Goal: Task Accomplishment & Management: Manage account settings

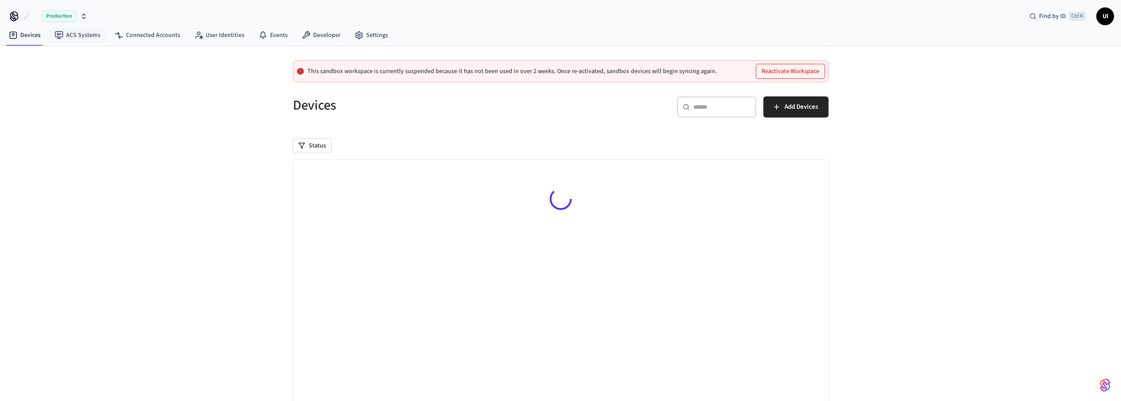
click at [61, 22] on span "Production" at bounding box center [58, 16] width 35 height 11
click at [63, 16] on span "Production" at bounding box center [58, 16] width 35 height 11
click at [79, 33] on link "ACS Systems" at bounding box center [78, 35] width 60 height 16
click at [179, 36] on link "Connected Accounts" at bounding box center [147, 35] width 80 height 16
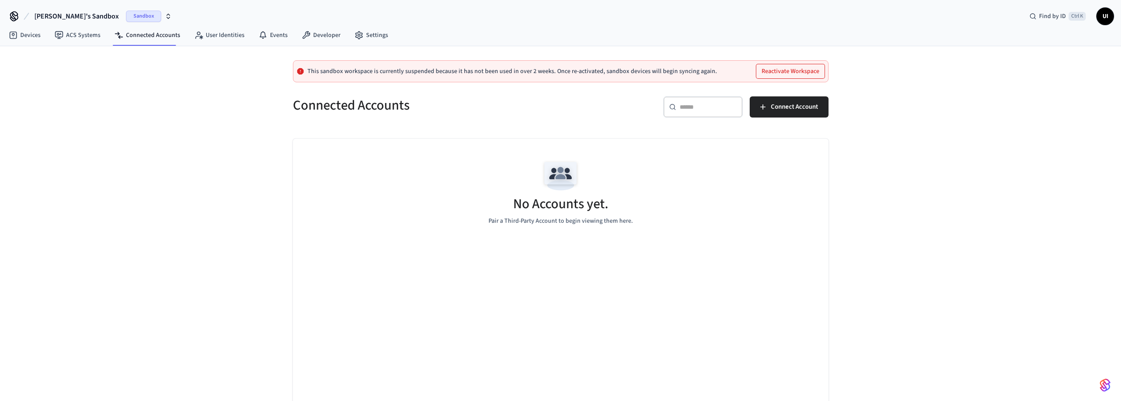
click at [1106, 15] on span "UI" at bounding box center [1105, 16] width 16 height 16
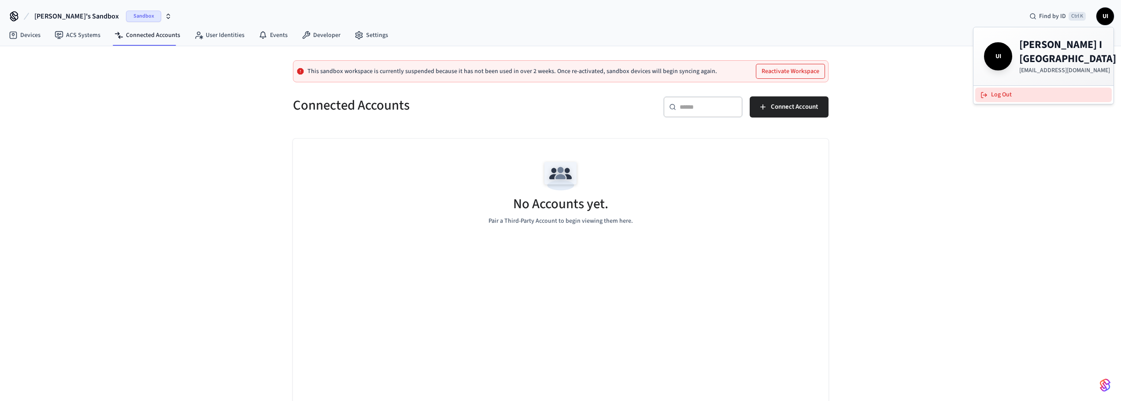
click at [1002, 88] on button "Log Out" at bounding box center [1043, 95] width 137 height 15
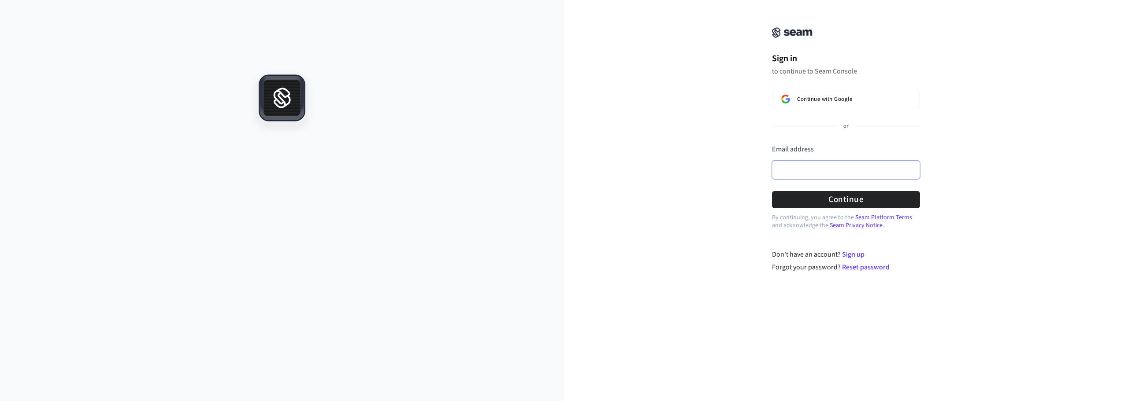
click at [825, 168] on input "Email address" at bounding box center [846, 170] width 148 height 18
click at [772, 144] on button "submit" at bounding box center [772, 144] width 0 height 0
type input "**********"
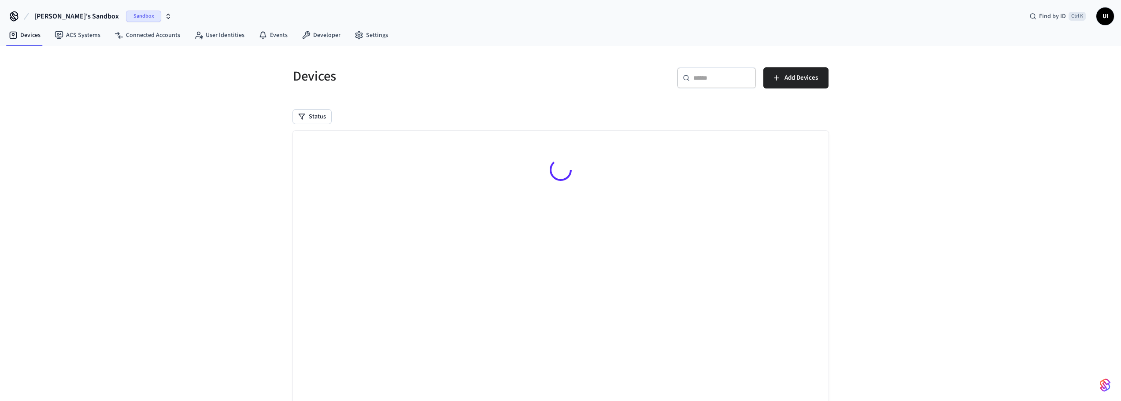
click at [128, 14] on span "Sandbox" at bounding box center [143, 16] width 35 height 11
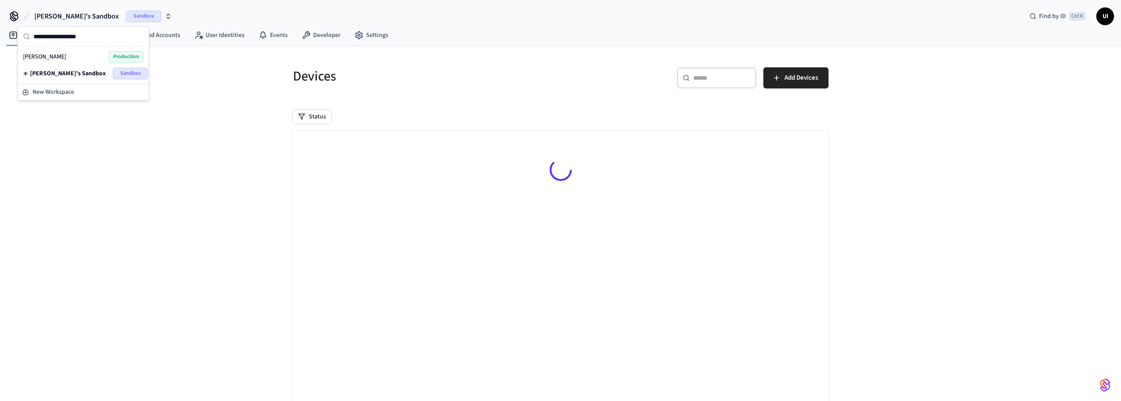
click at [55, 54] on div "Umberto I Production" at bounding box center [83, 56] width 121 height 11
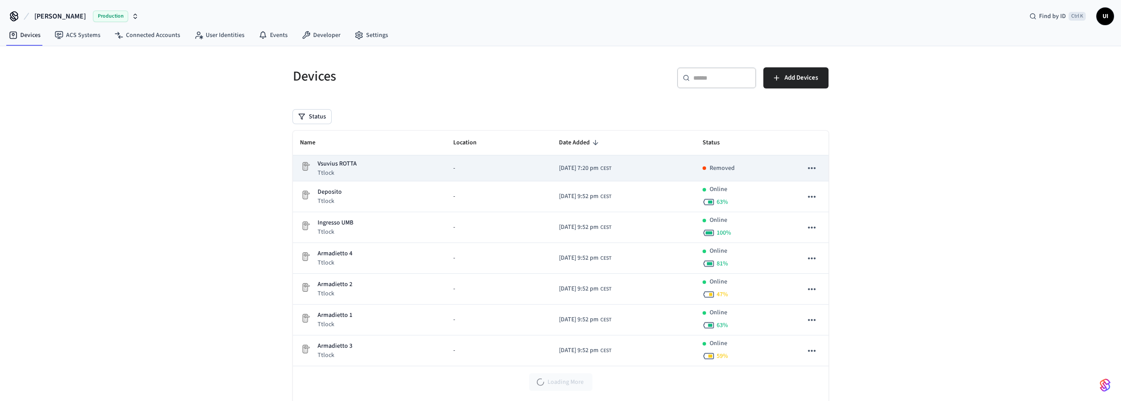
click at [813, 171] on icon "sticky table" at bounding box center [811, 168] width 11 height 11
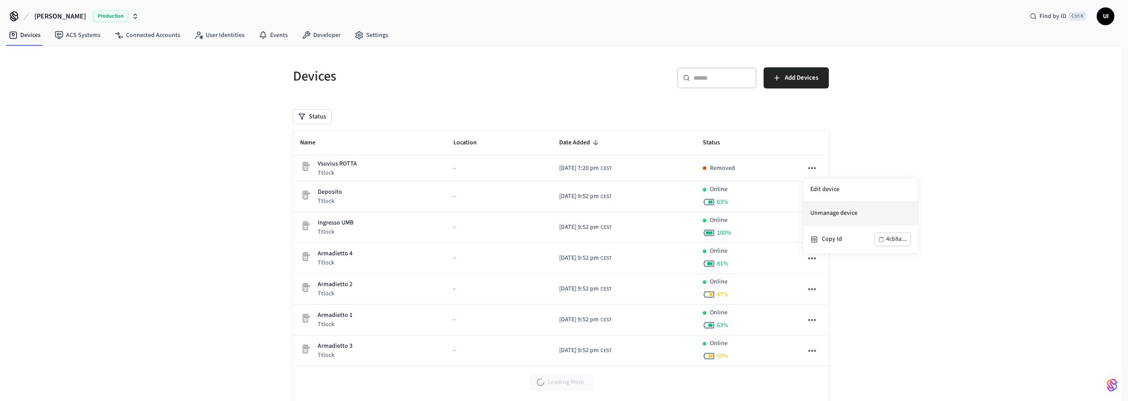
click at [826, 219] on li "Unmanage device" at bounding box center [860, 214] width 115 height 24
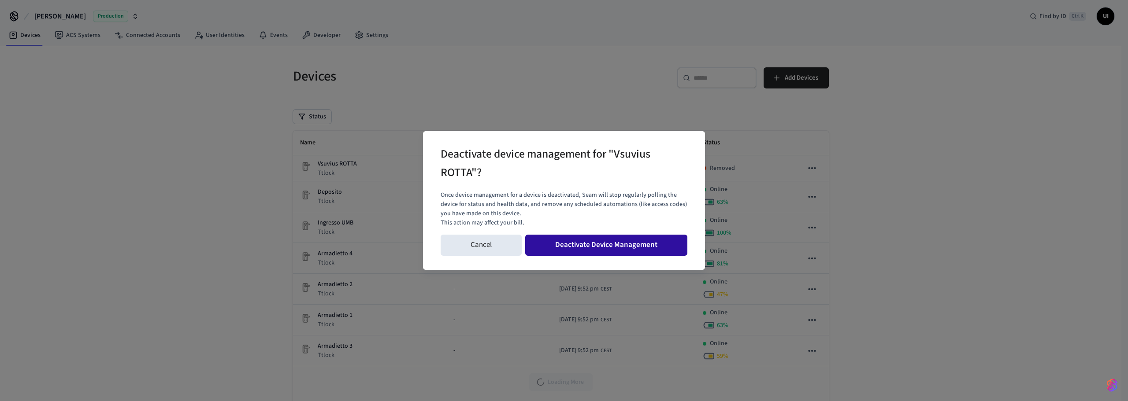
click at [611, 251] on button "Deactivate Device Management" at bounding box center [606, 245] width 162 height 21
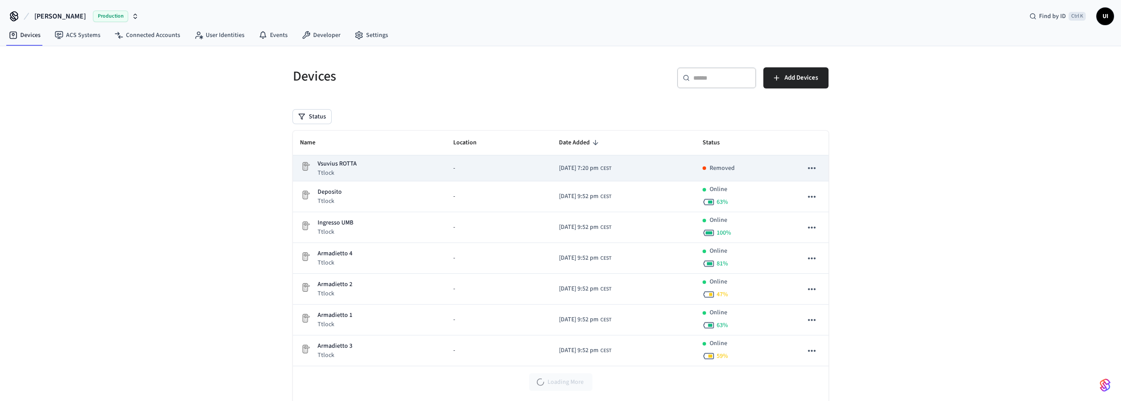
click at [808, 167] on icon "sticky table" at bounding box center [811, 168] width 11 height 11
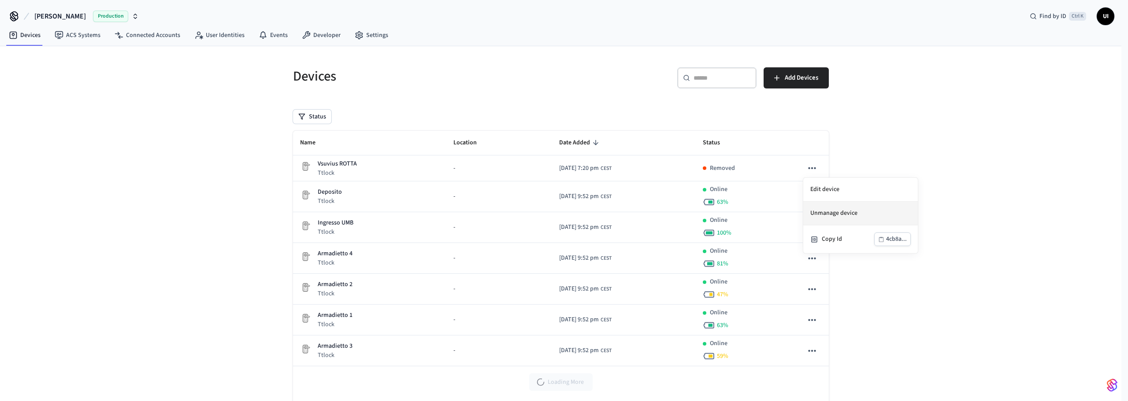
click at [825, 215] on li "Unmanage device" at bounding box center [860, 214] width 115 height 24
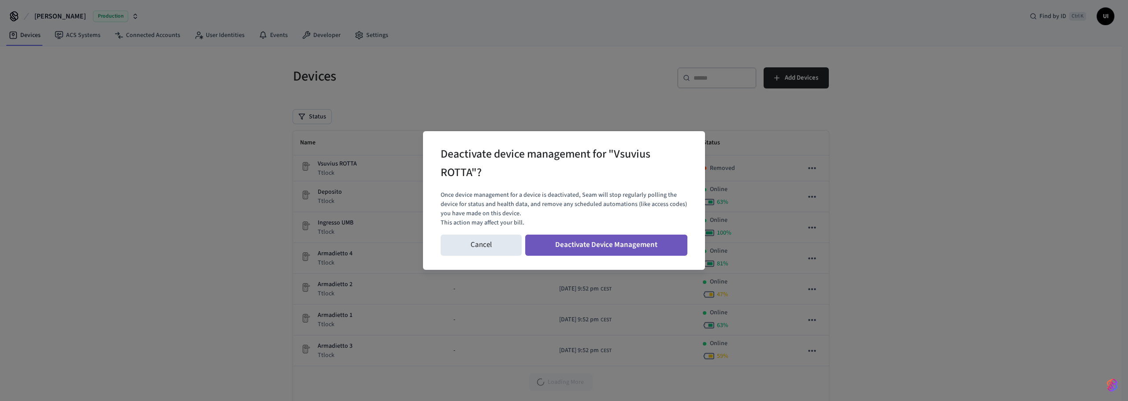
click at [577, 248] on button "Deactivate Device Management" at bounding box center [606, 245] width 162 height 21
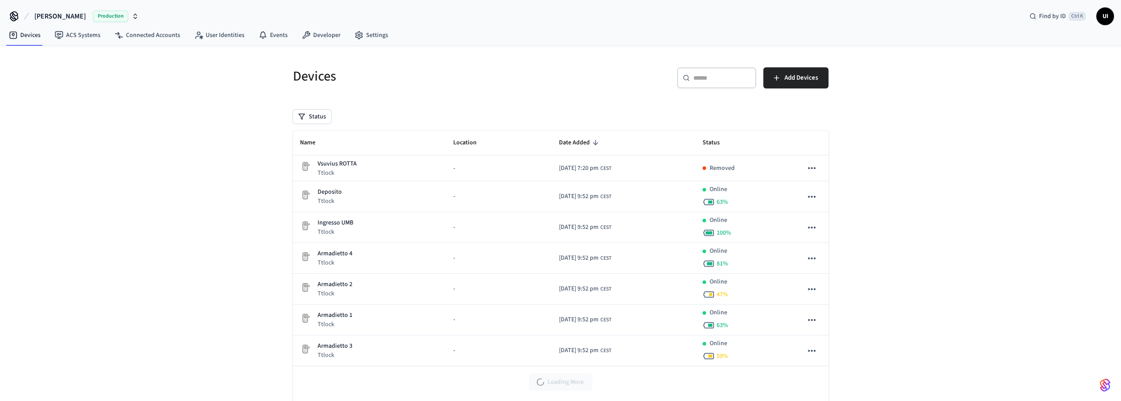
click at [1102, 18] on span "UI" at bounding box center [1105, 16] width 16 height 16
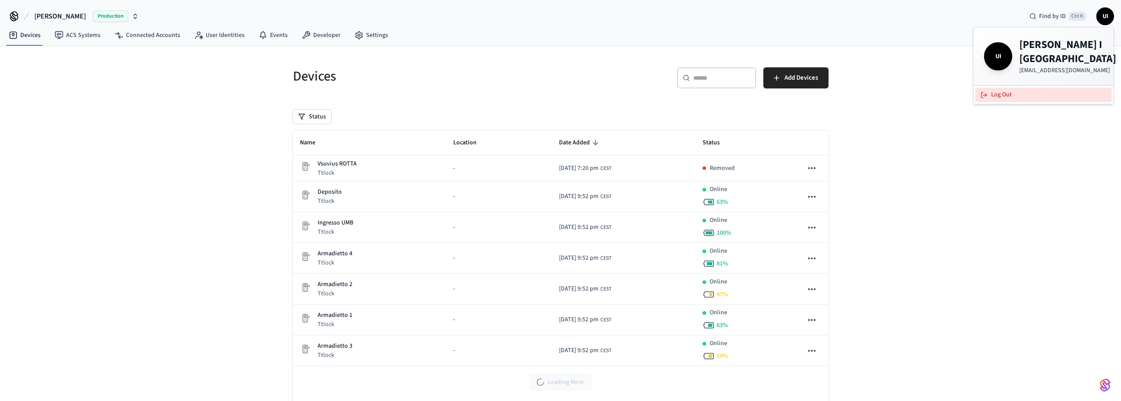
click at [991, 88] on button "Log Out" at bounding box center [1043, 95] width 137 height 15
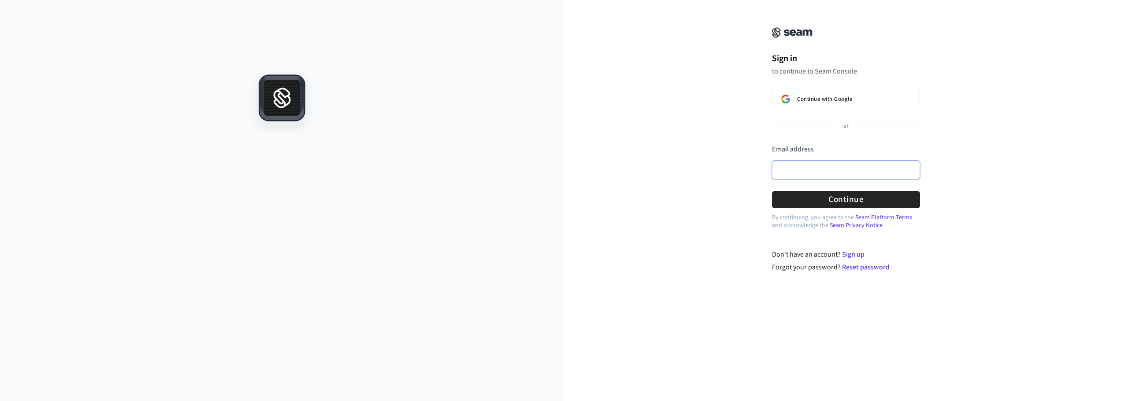
click at [799, 163] on input "Email address" at bounding box center [846, 170] width 148 height 18
click at [772, 144] on button "submit" at bounding box center [772, 144] width 0 height 0
type input "**********"
